Goal: Task Accomplishment & Management: Manage account settings

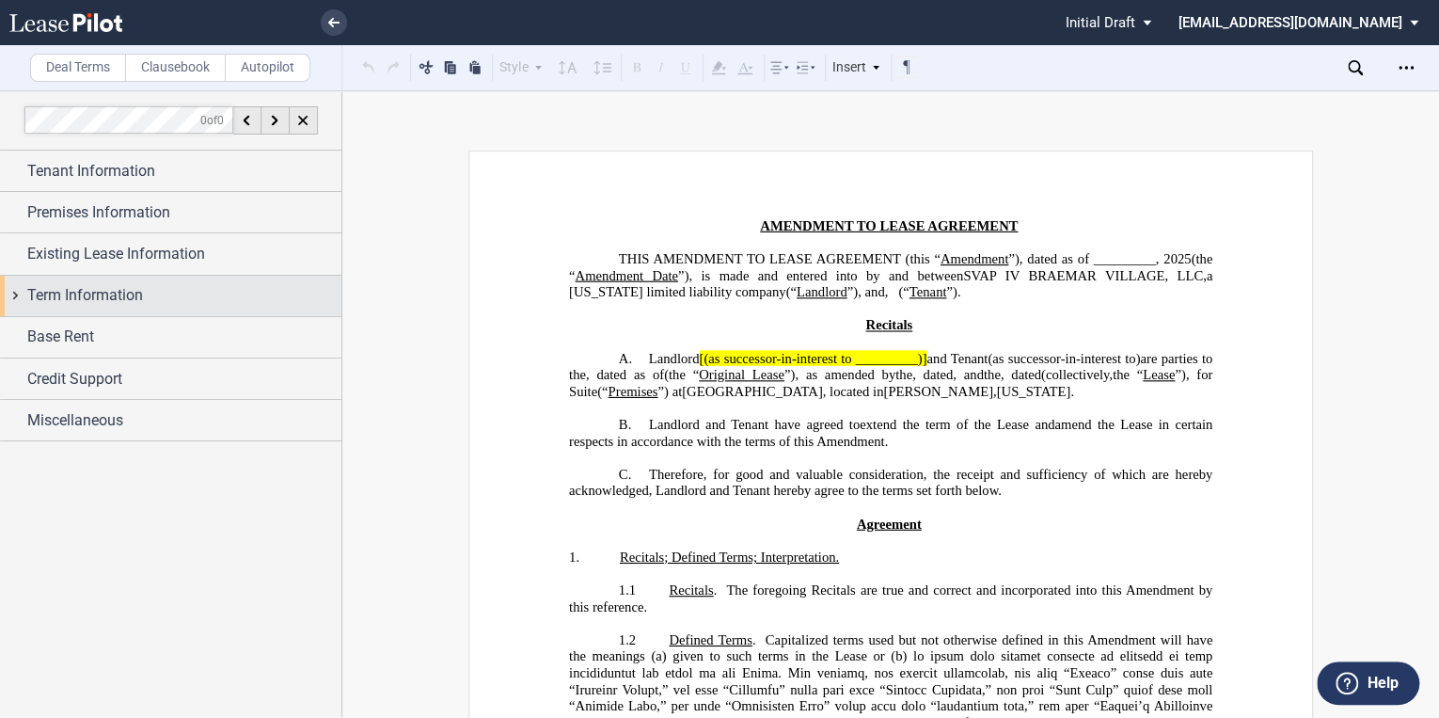
scroll to position [75, 0]
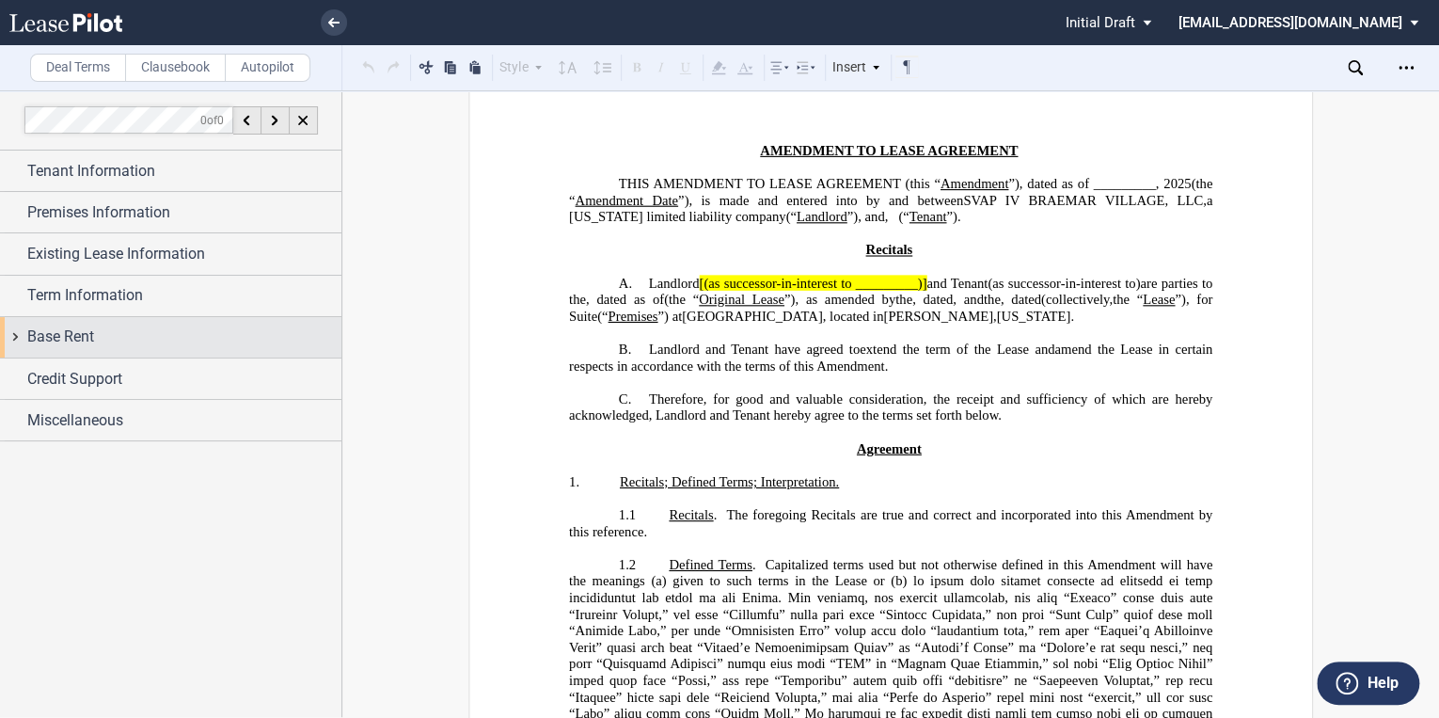
click at [44, 339] on span "Base Rent" at bounding box center [60, 337] width 67 height 23
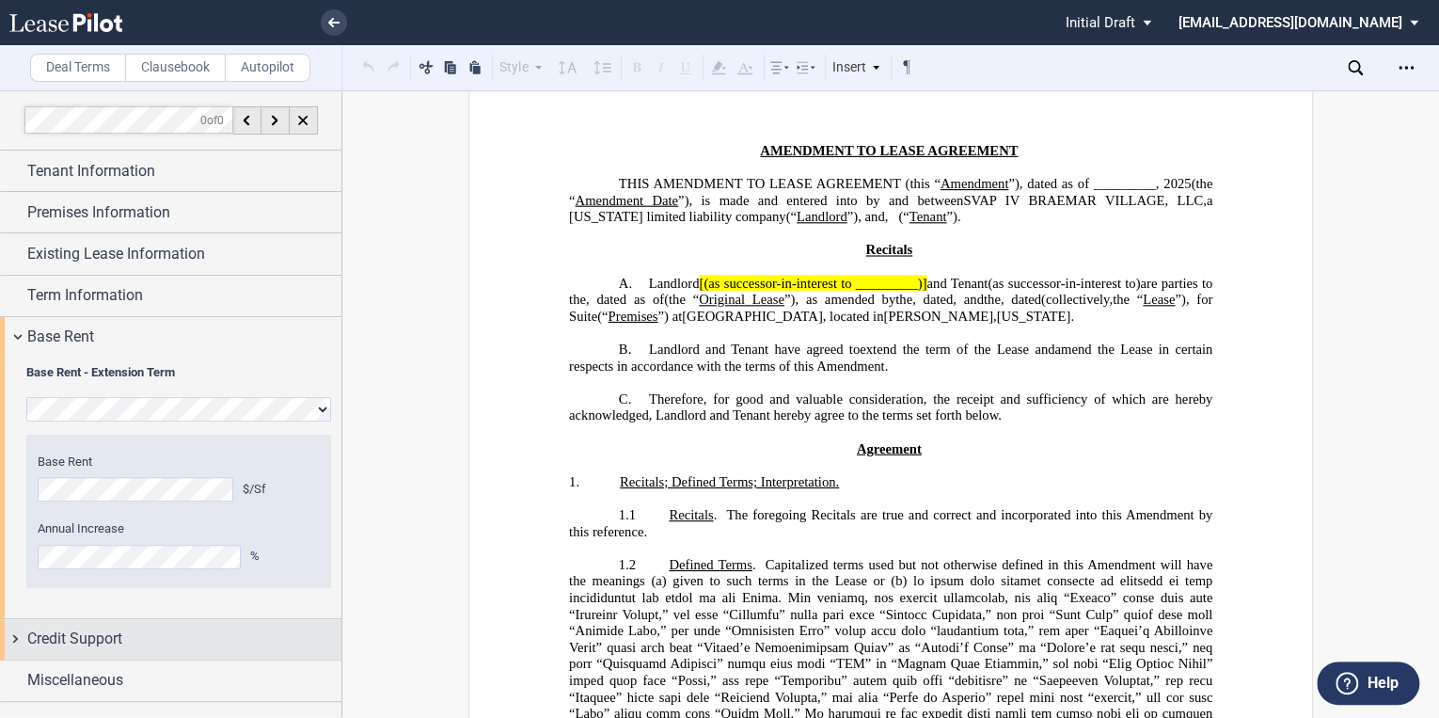
click at [74, 642] on span "Credit Support" at bounding box center [74, 639] width 95 height 23
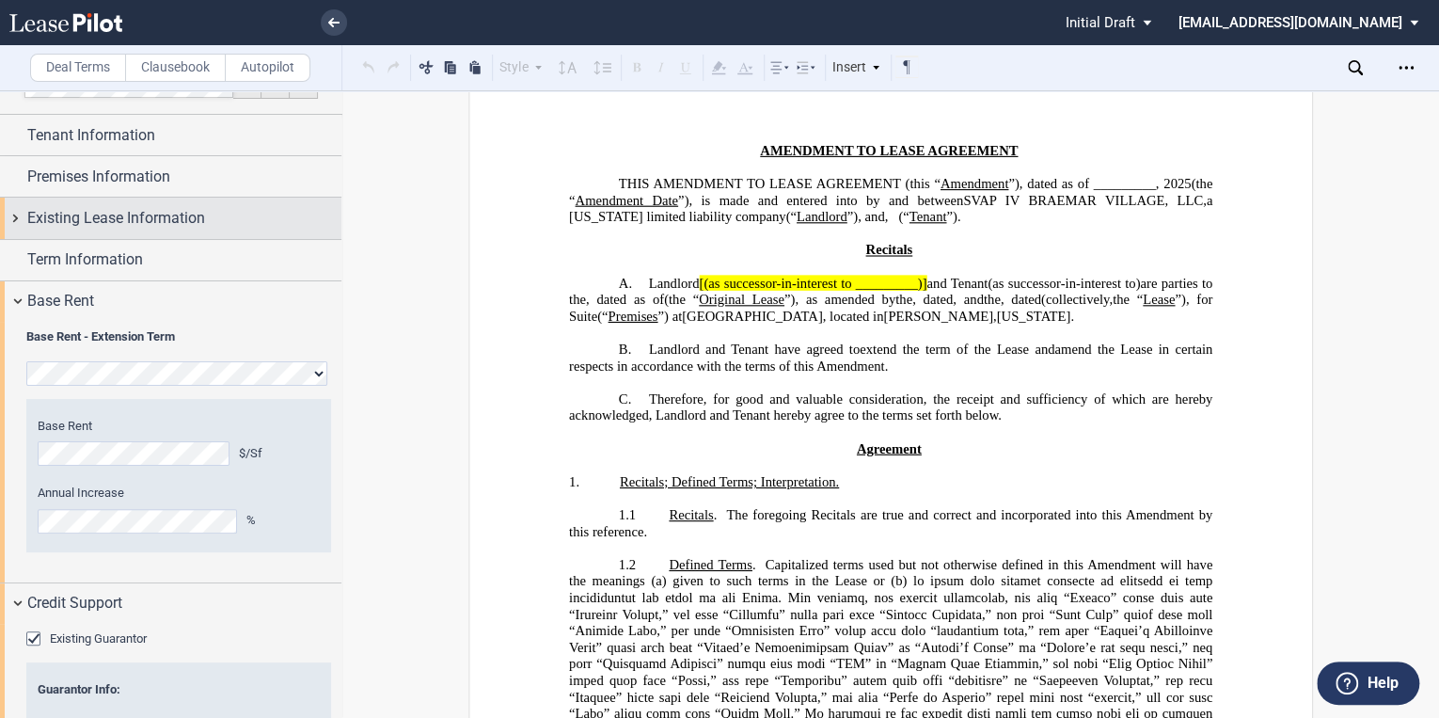
scroll to position [0, 0]
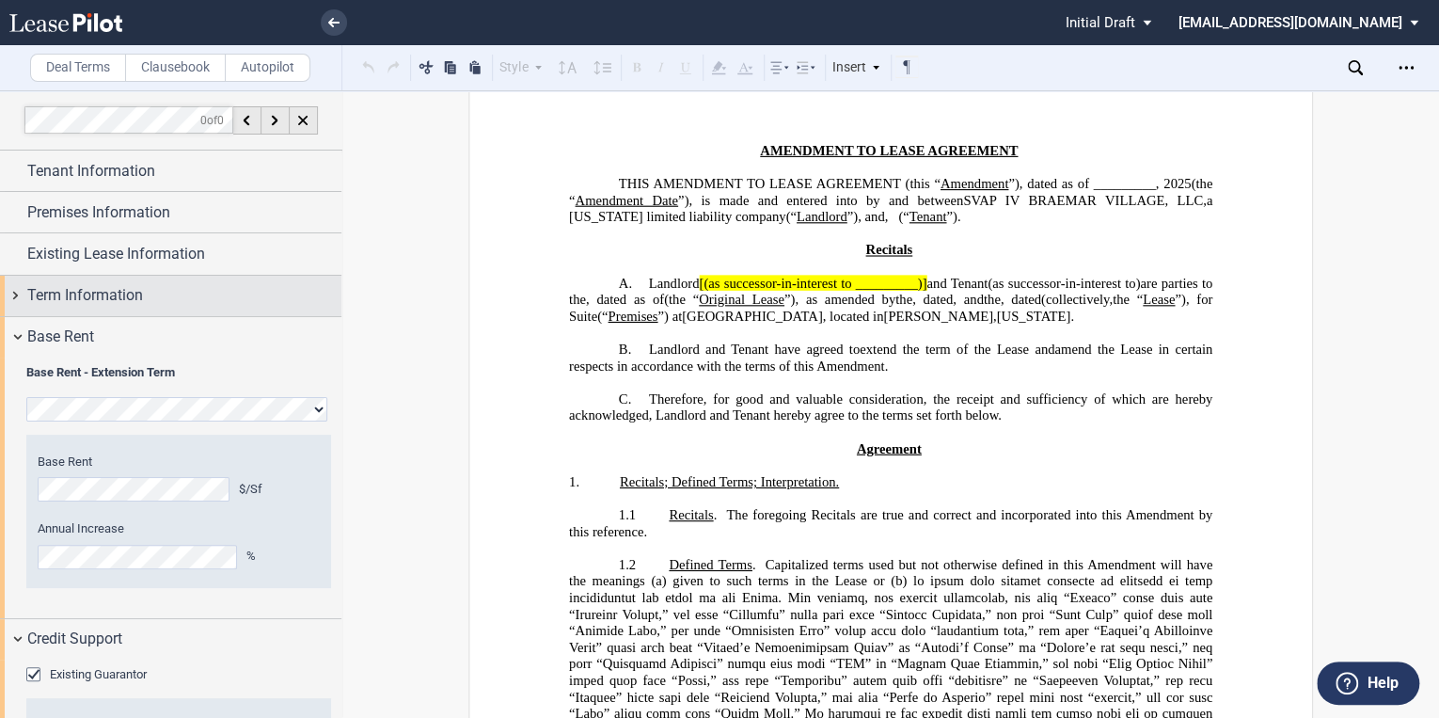
click at [53, 290] on span "Term Information" at bounding box center [85, 295] width 116 height 23
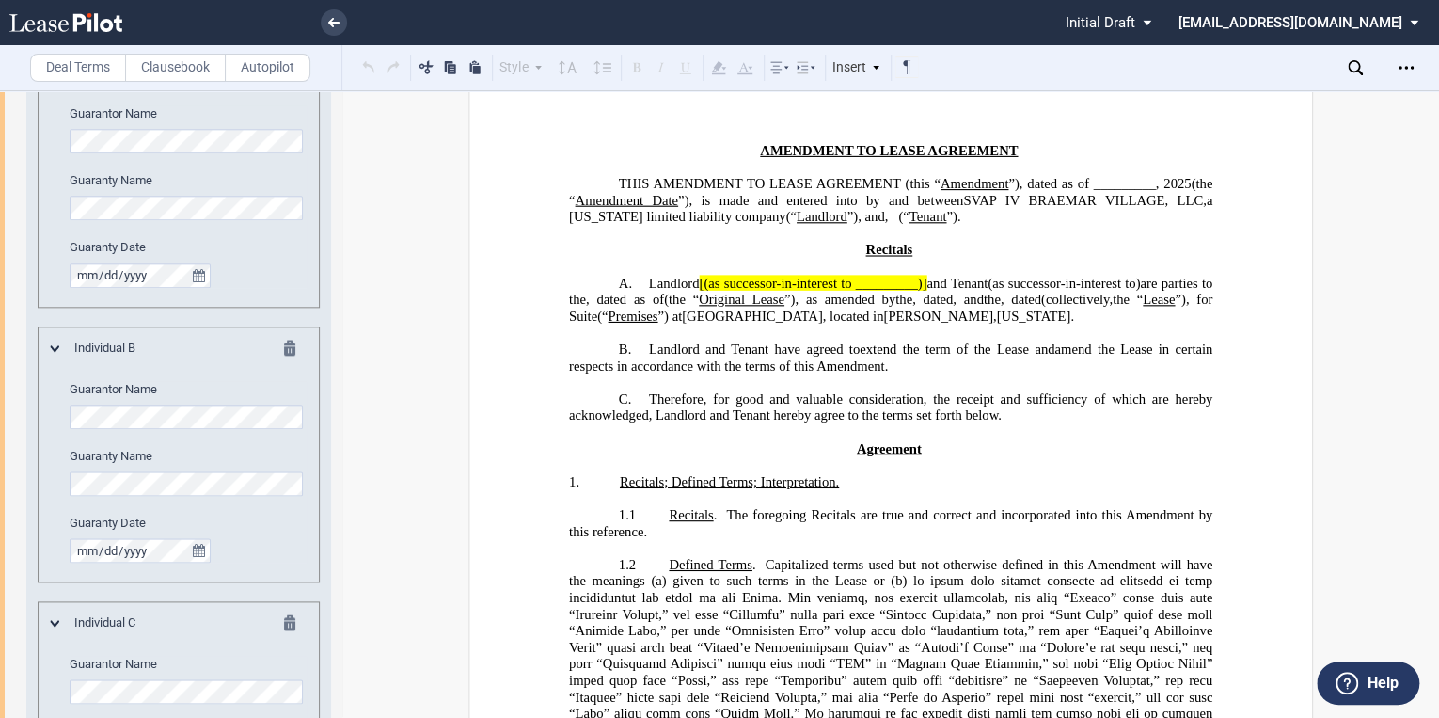
scroll to position [1249, 0]
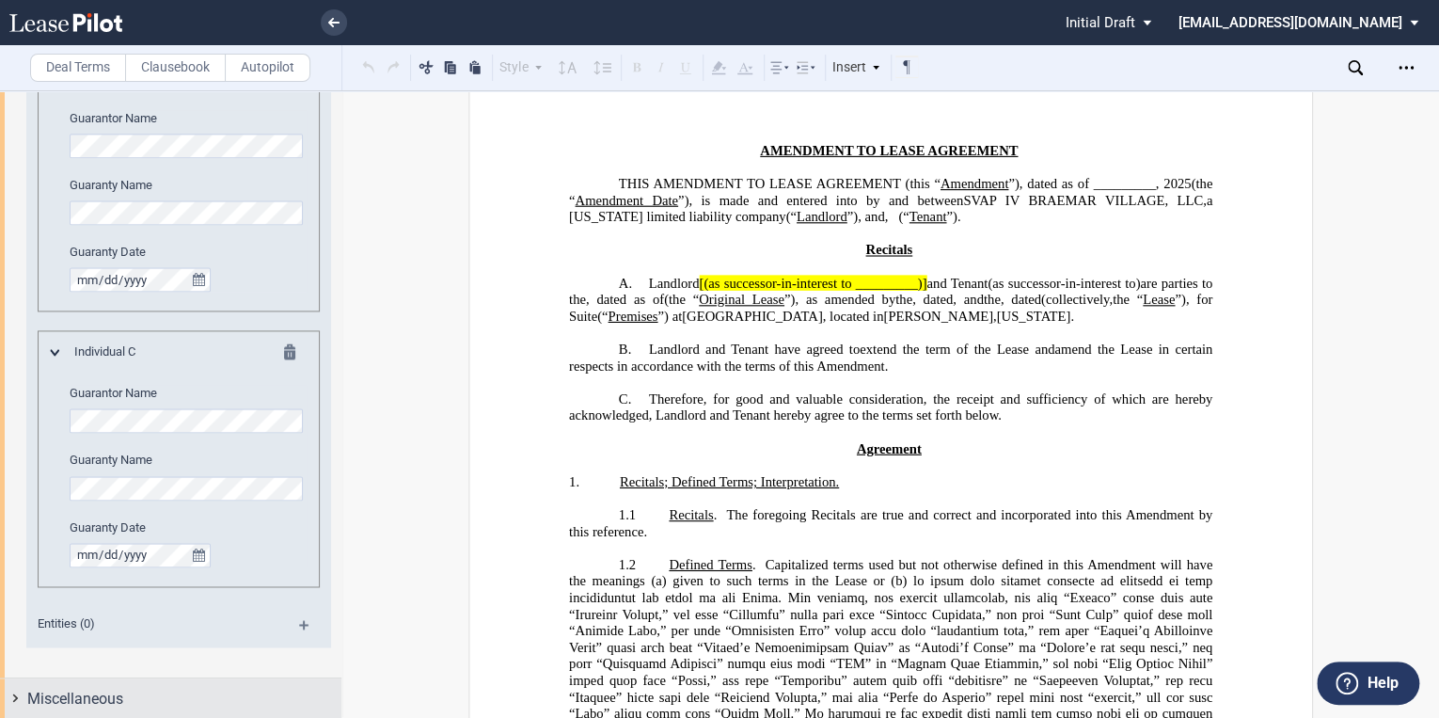
click at [88, 691] on span "Miscellaneous" at bounding box center [75, 698] width 96 height 23
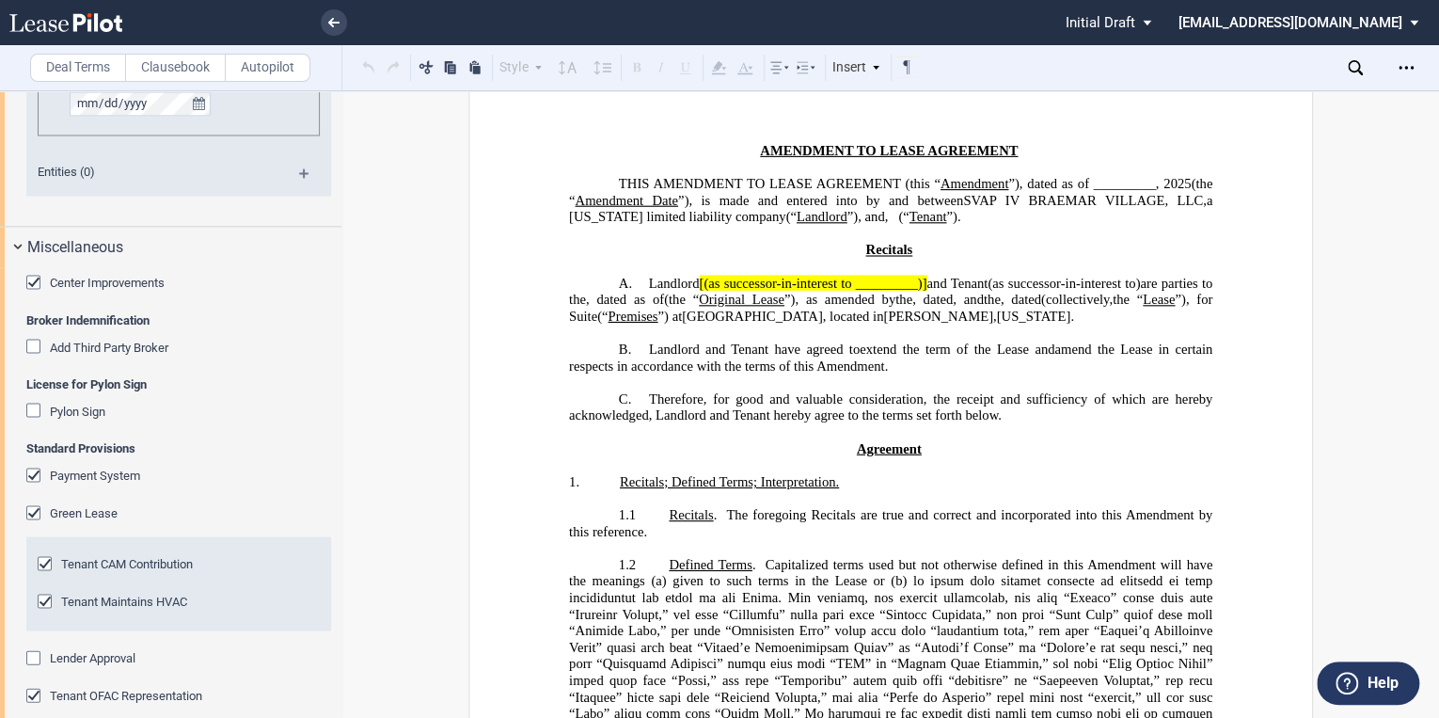
scroll to position [1782, 0]
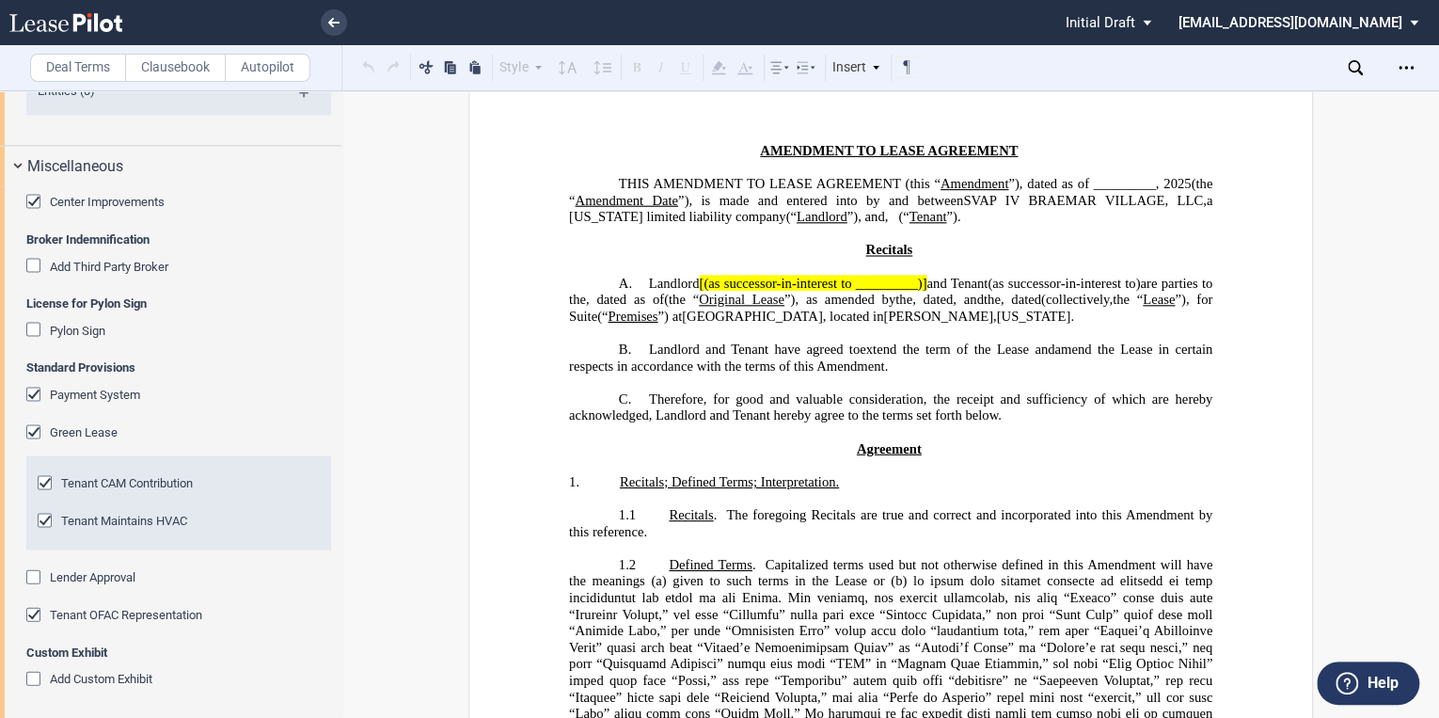
click at [94, 15] on icon at bounding box center [65, 22] width 113 height 19
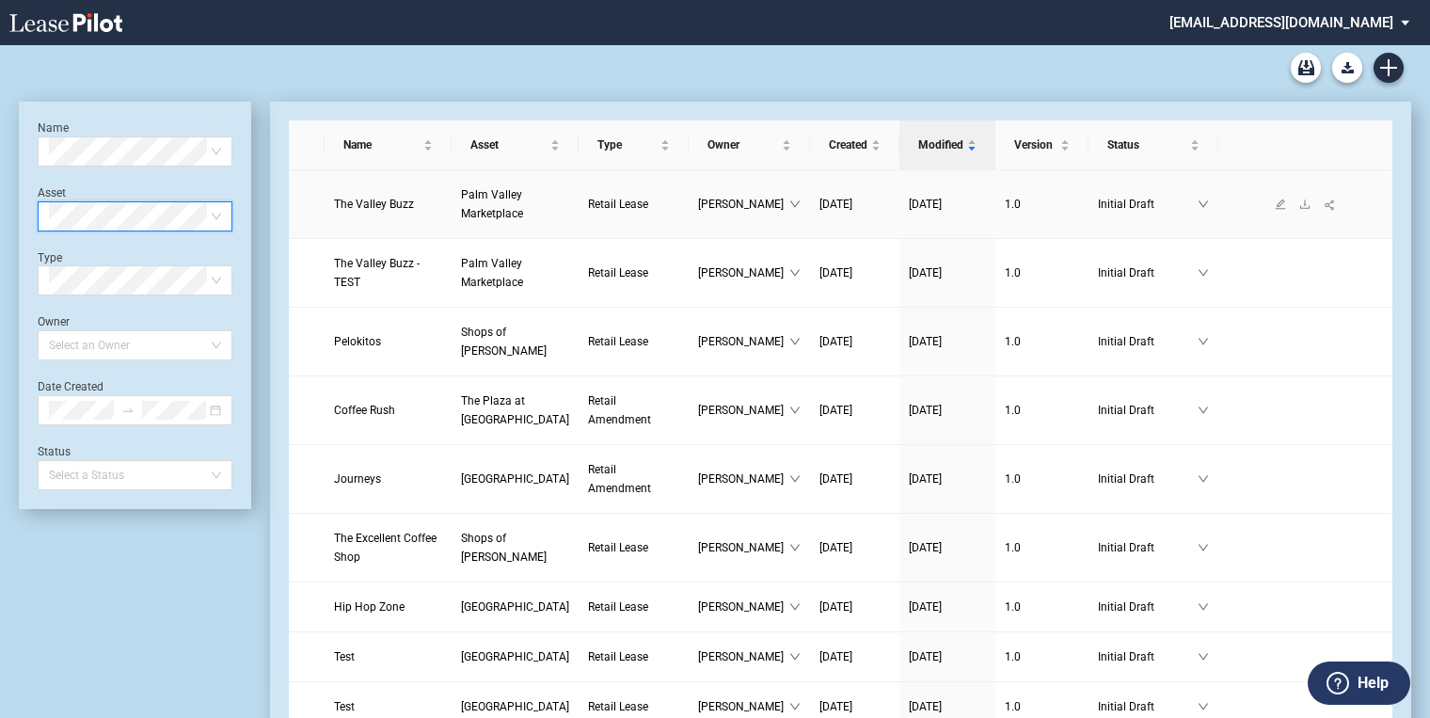
drag, startPoint x: 434, startPoint y: 199, endPoint x: 462, endPoint y: 225, distance: 38.6
click at [461, 199] on span "Palm Valley Marketplace" at bounding box center [492, 204] width 62 height 32
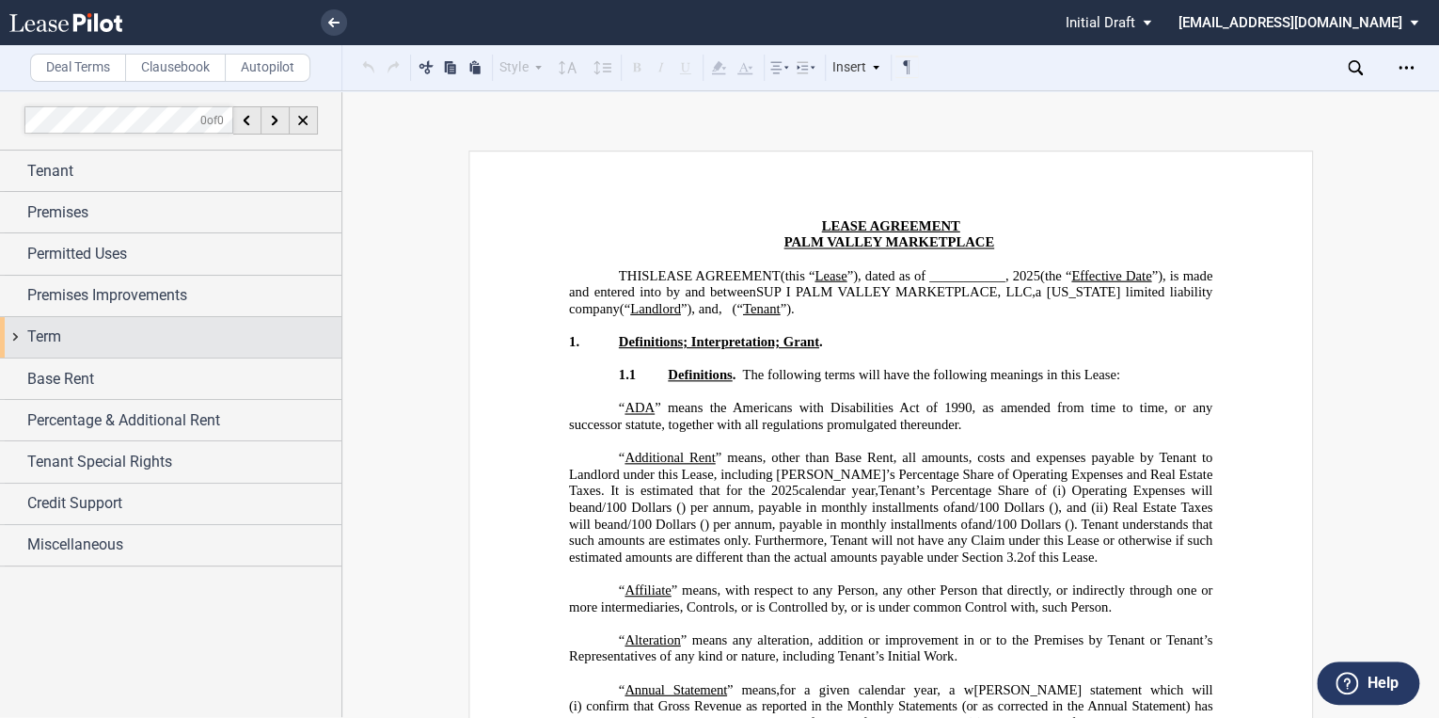
click at [29, 174] on span "Tenant" at bounding box center [50, 171] width 46 height 23
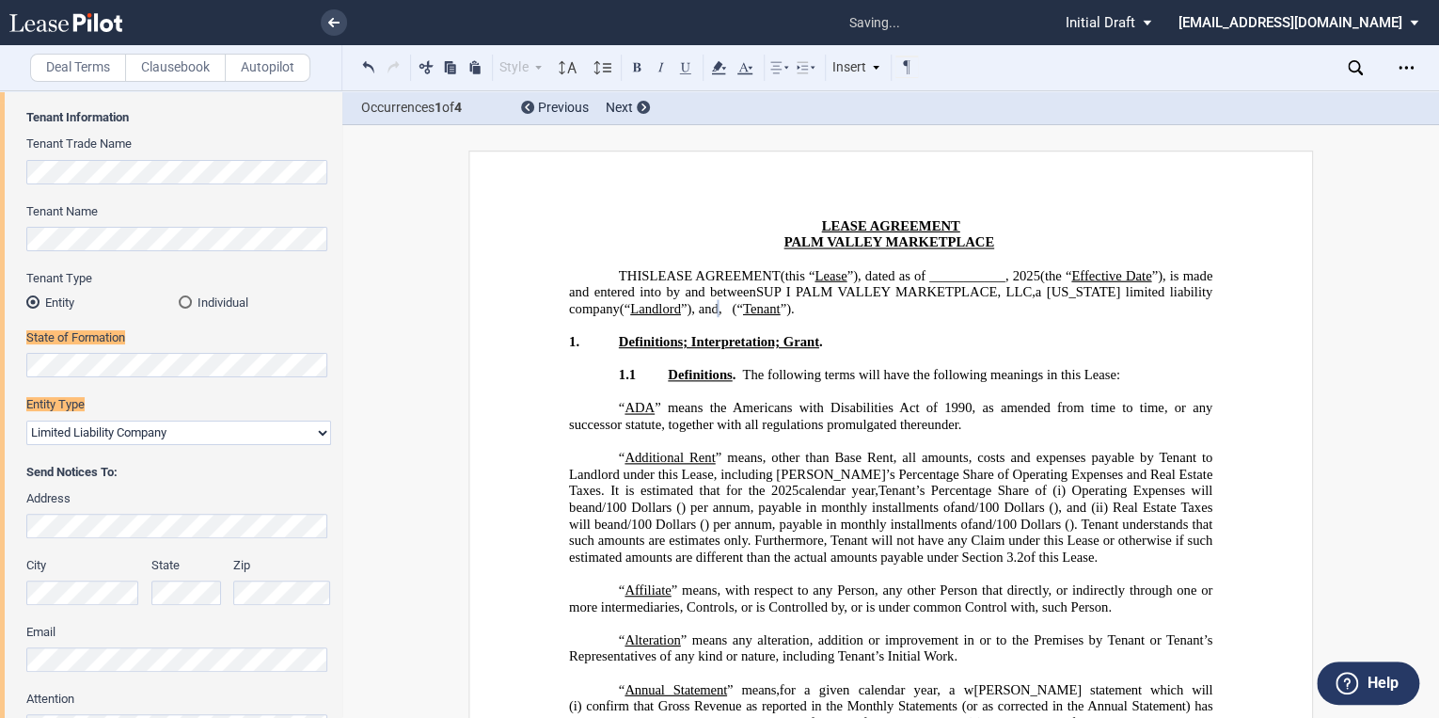
scroll to position [22, 0]
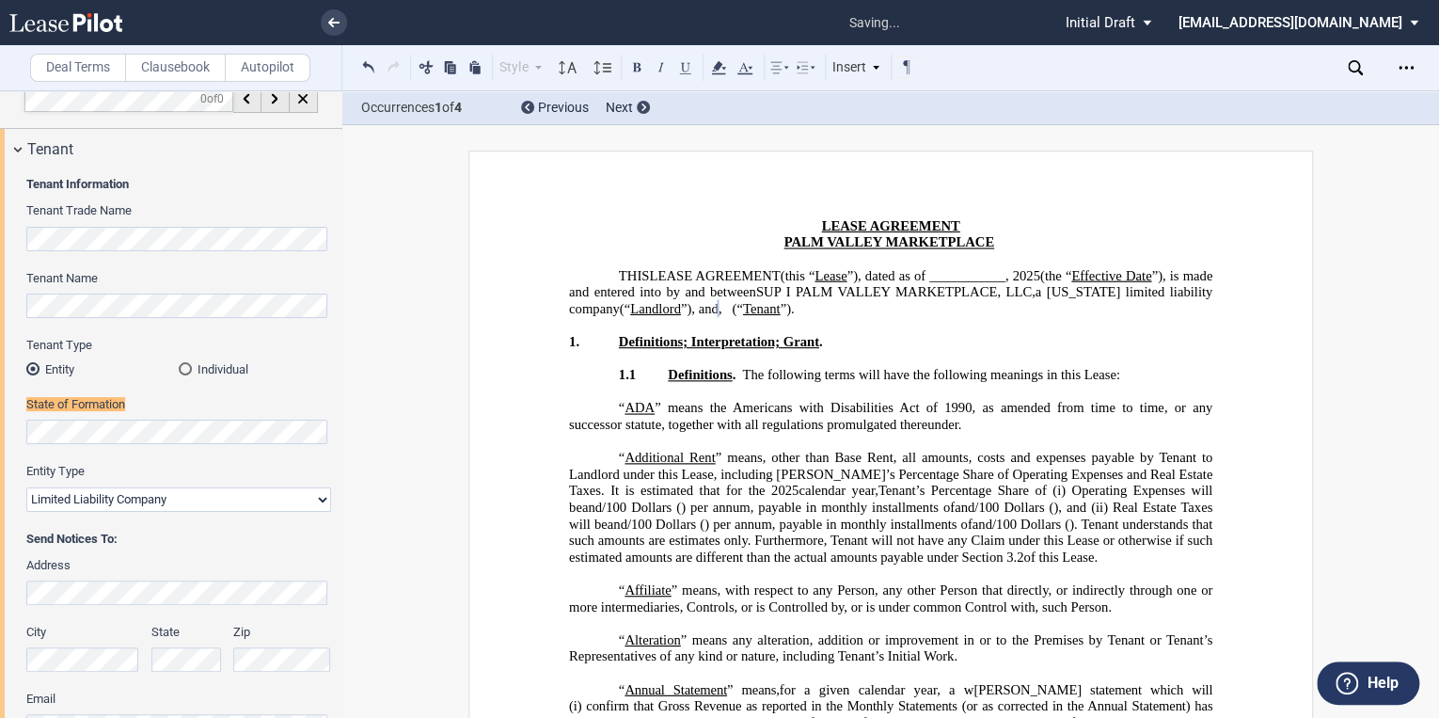
click at [997, 324] on p "﻿" at bounding box center [890, 325] width 643 height 17
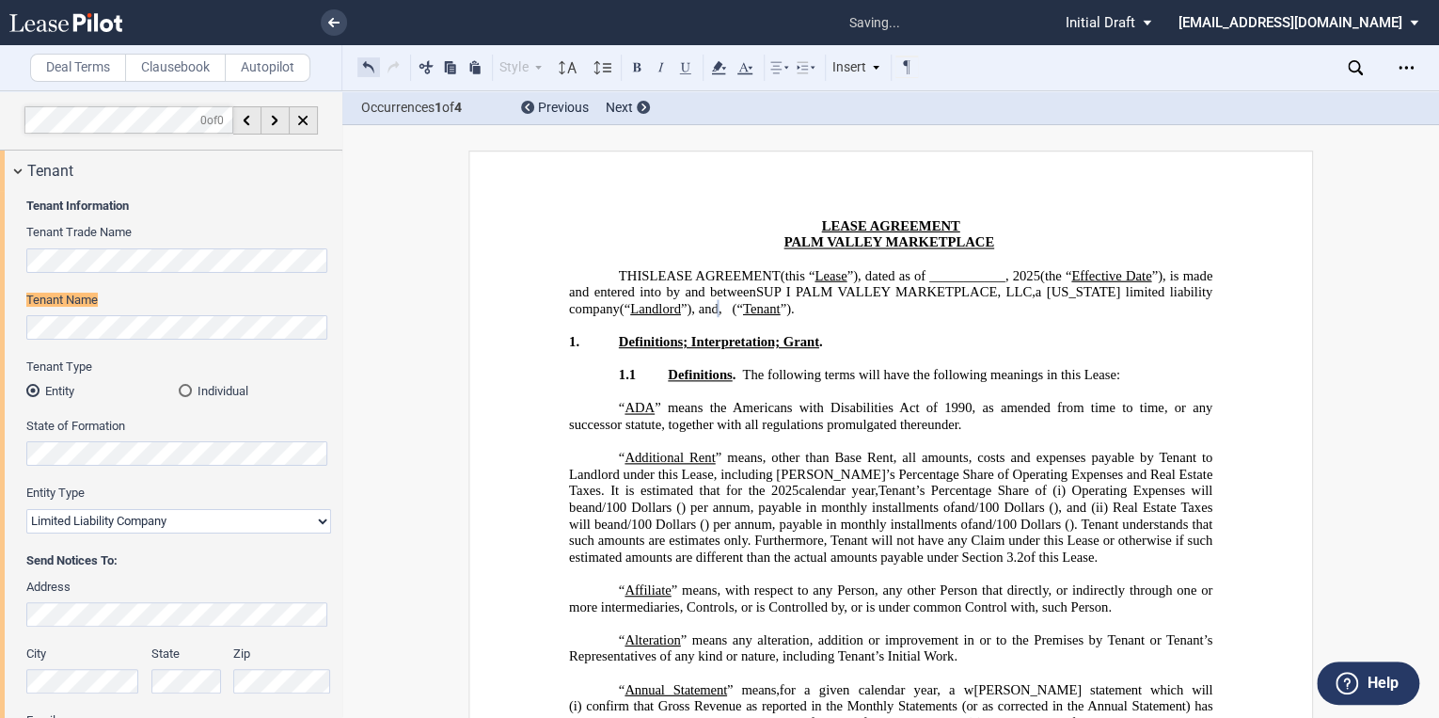
click at [365, 60] on button at bounding box center [368, 67] width 23 height 23
click at [365, 68] on button at bounding box center [368, 67] width 23 height 23
click at [365, 69] on button at bounding box center [368, 67] width 23 height 23
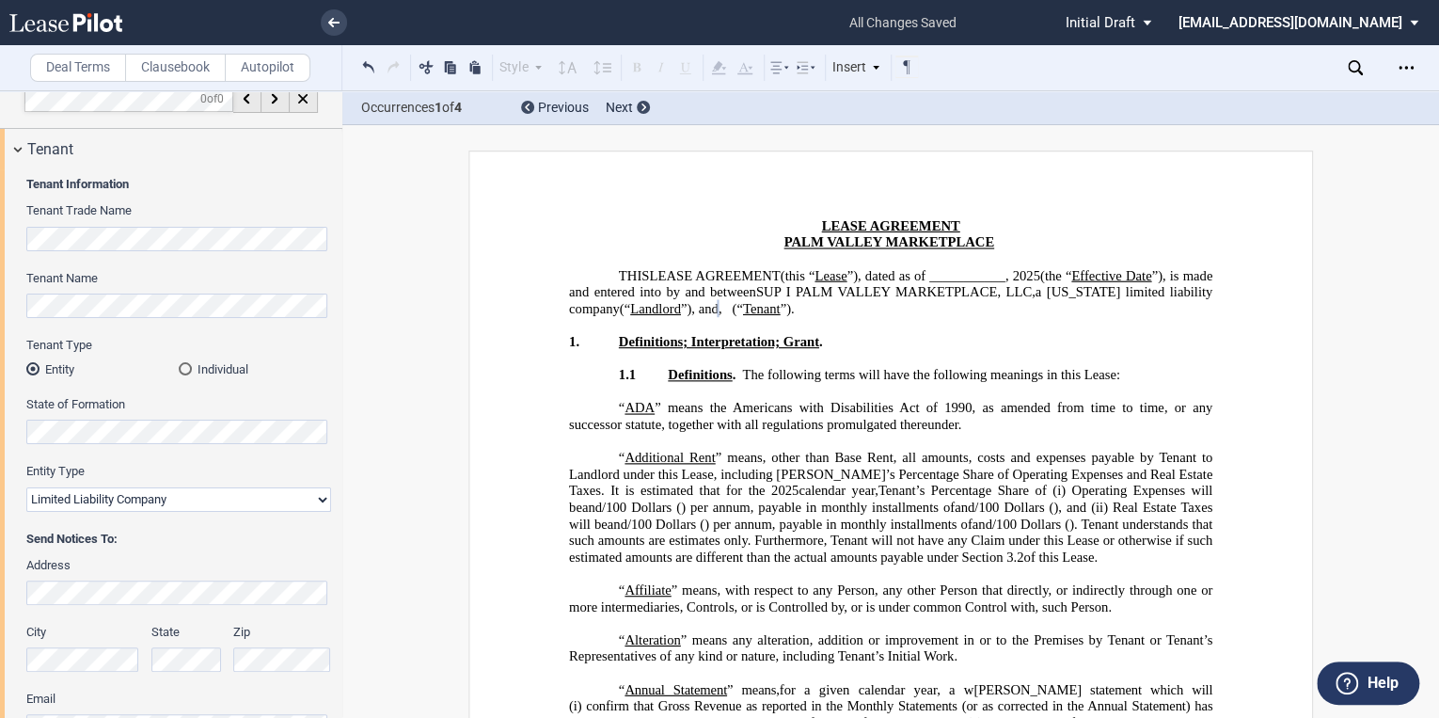
click at [0, 435] on html ".bocls-1{fill:#26354a;fill-rule:evenodd} Loading... × all changes saved Pending…" at bounding box center [719, 359] width 1439 height 718
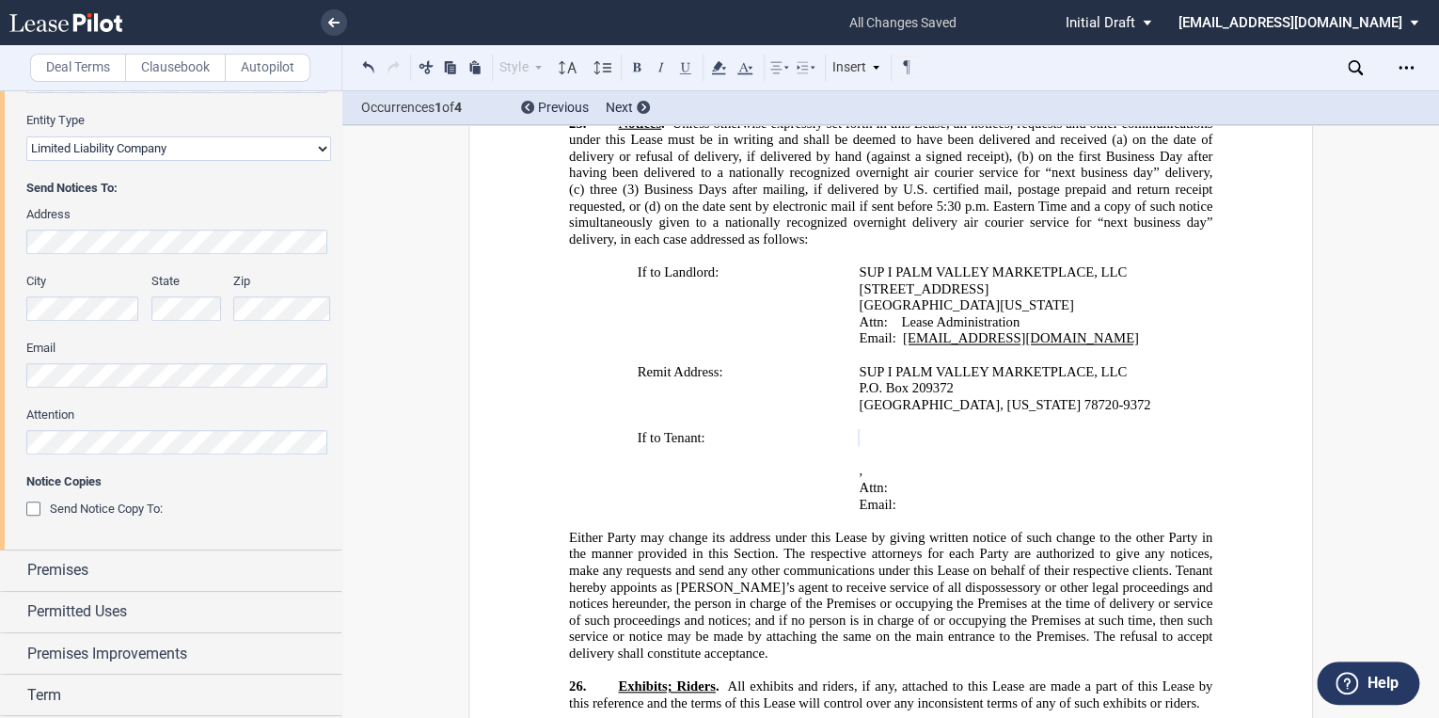
scroll to position [452, 0]
